Goal: Task Accomplishment & Management: Manage account settings

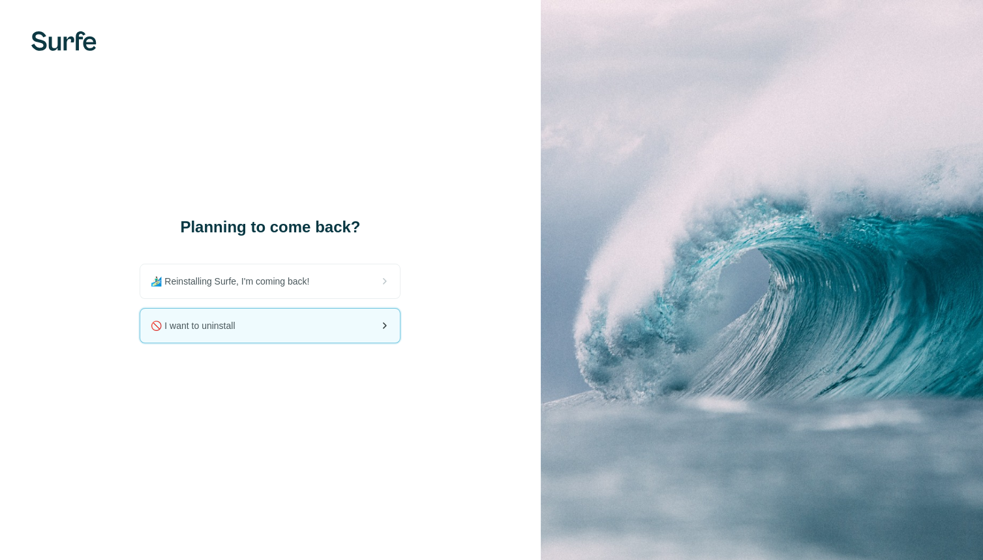
click at [346, 324] on div "🚫 I want to uninstall" at bounding box center [270, 326] width 260 height 34
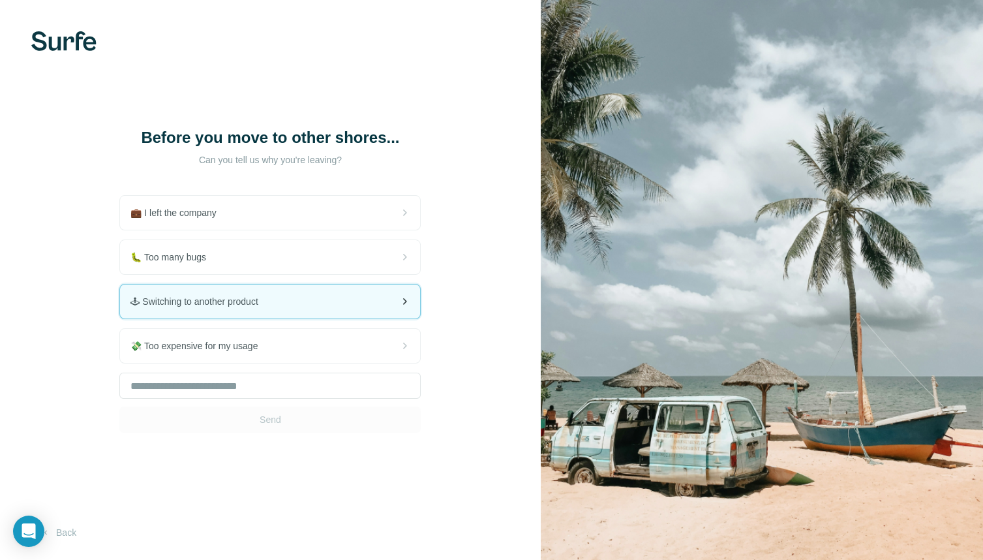
click at [357, 318] on div "🕹 Switching to another product" at bounding box center [270, 302] width 300 height 34
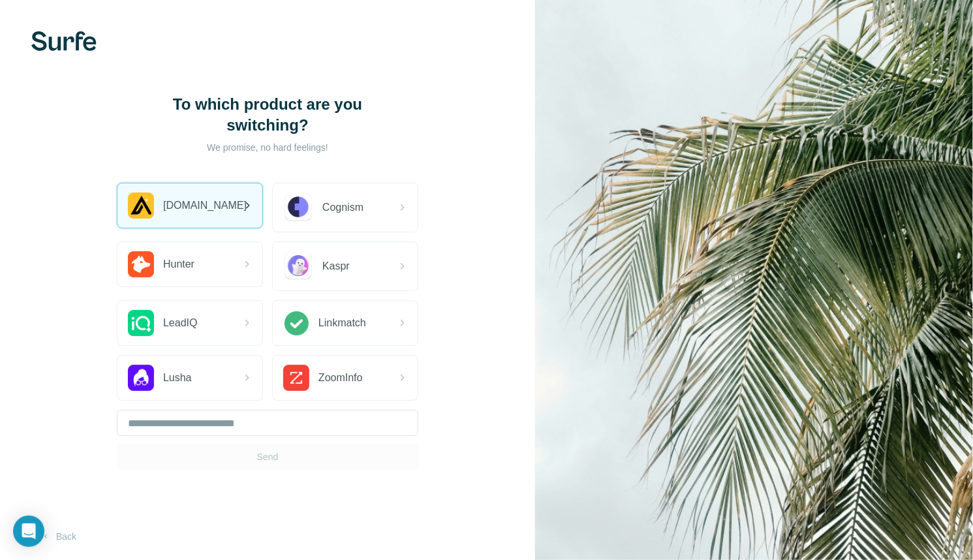
click at [202, 204] on span "[DOMAIN_NAME]" at bounding box center [205, 206] width 84 height 16
